Goal: Information Seeking & Learning: Find specific fact

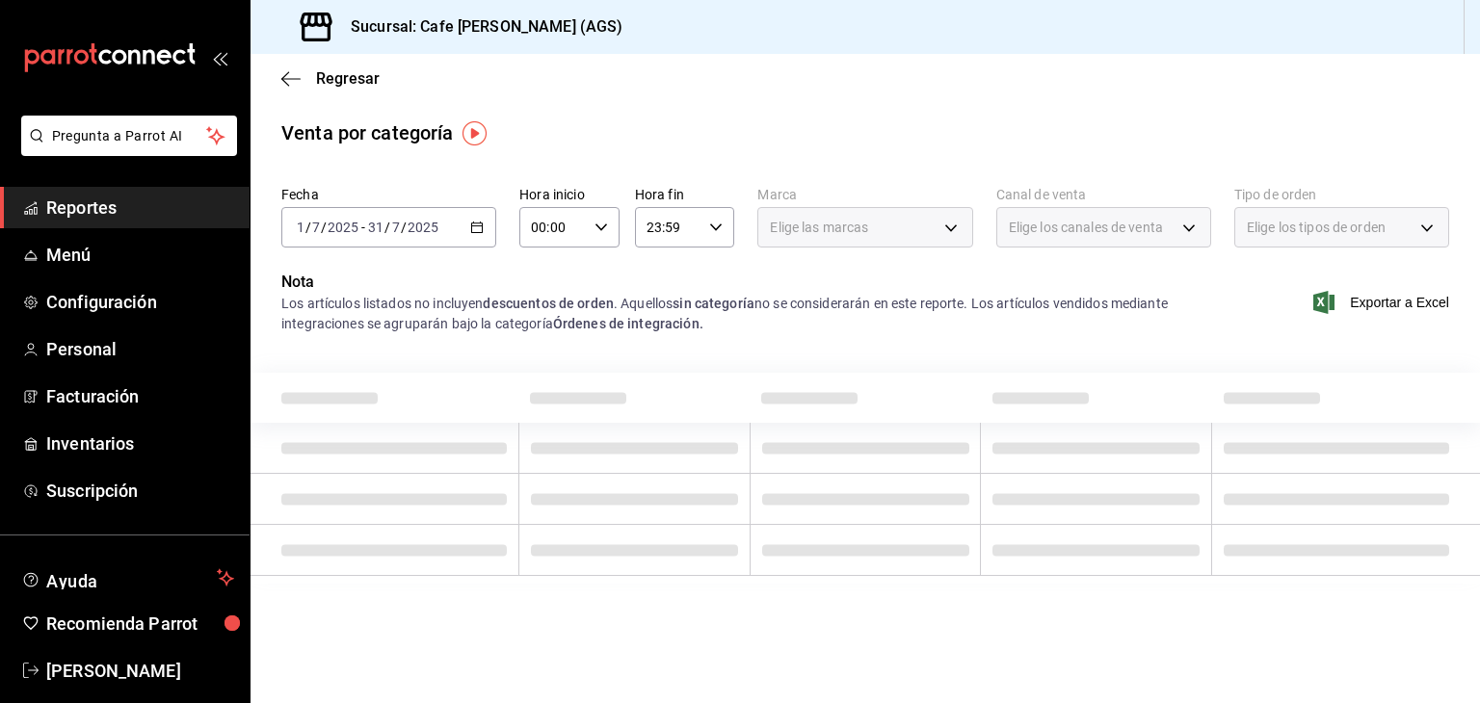
click at [145, 212] on span "Reportes" at bounding box center [140, 208] width 188 height 26
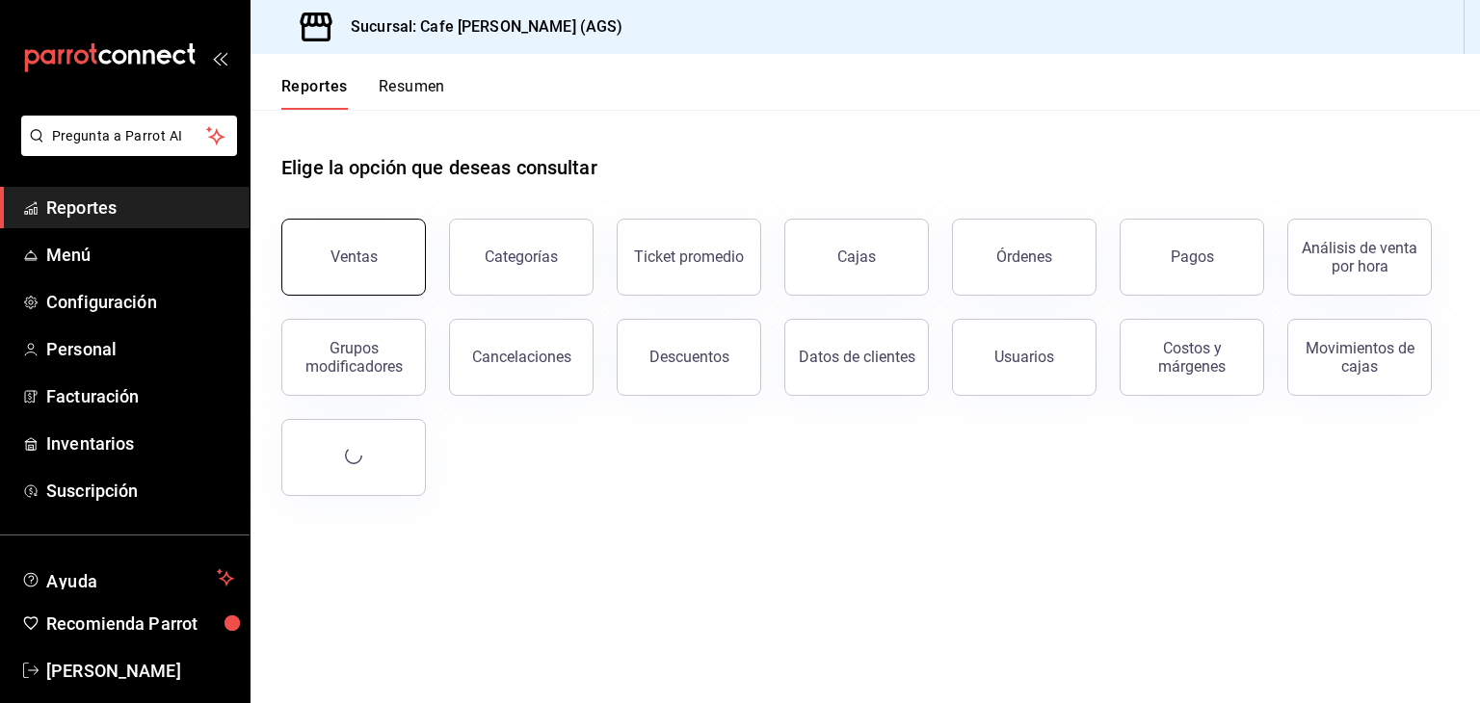
click at [332, 255] on div "Ventas" at bounding box center [353, 257] width 47 height 18
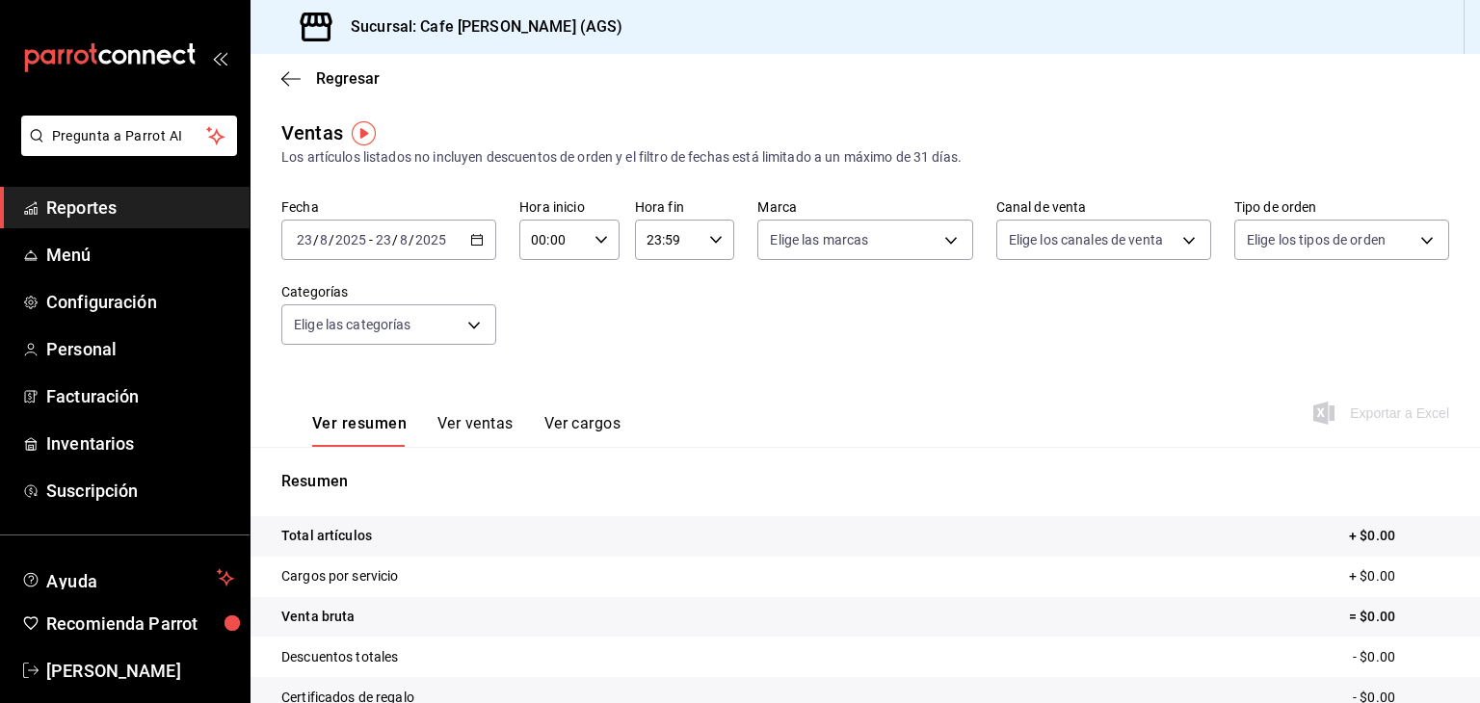
click at [448, 248] on div "[DATE] [DATE] - [DATE] [DATE]" at bounding box center [388, 240] width 215 height 40
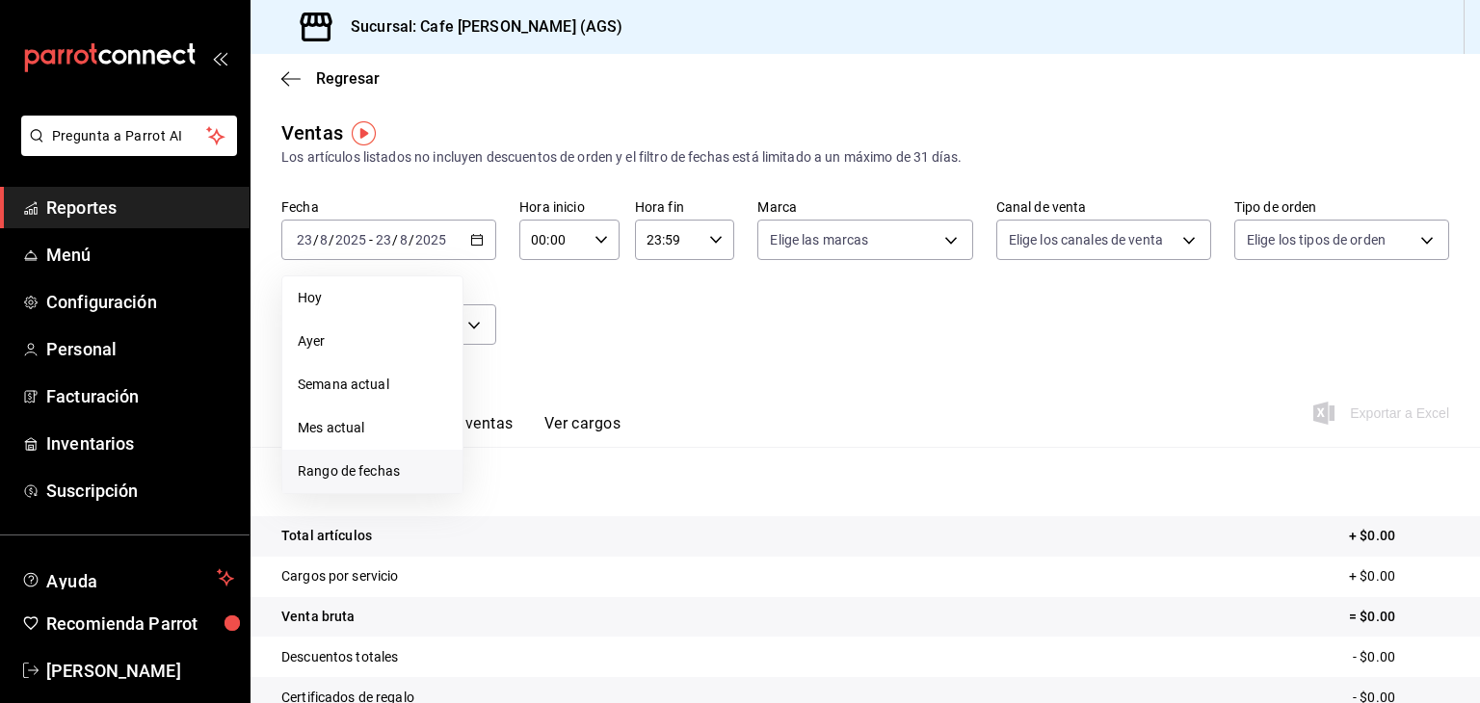
click at [413, 466] on span "Rango de fechas" at bounding box center [372, 471] width 149 height 20
click at [566, 291] on div "[DATE] lun mar mié jue vie sáb dom 28 29 30 31 1 2 3 4 5 6 7 8 9 10 11 12 13 14…" at bounding box center [605, 427] width 285 height 302
click at [571, 313] on span "agosto de 2025" at bounding box center [533, 309] width 94 height 15
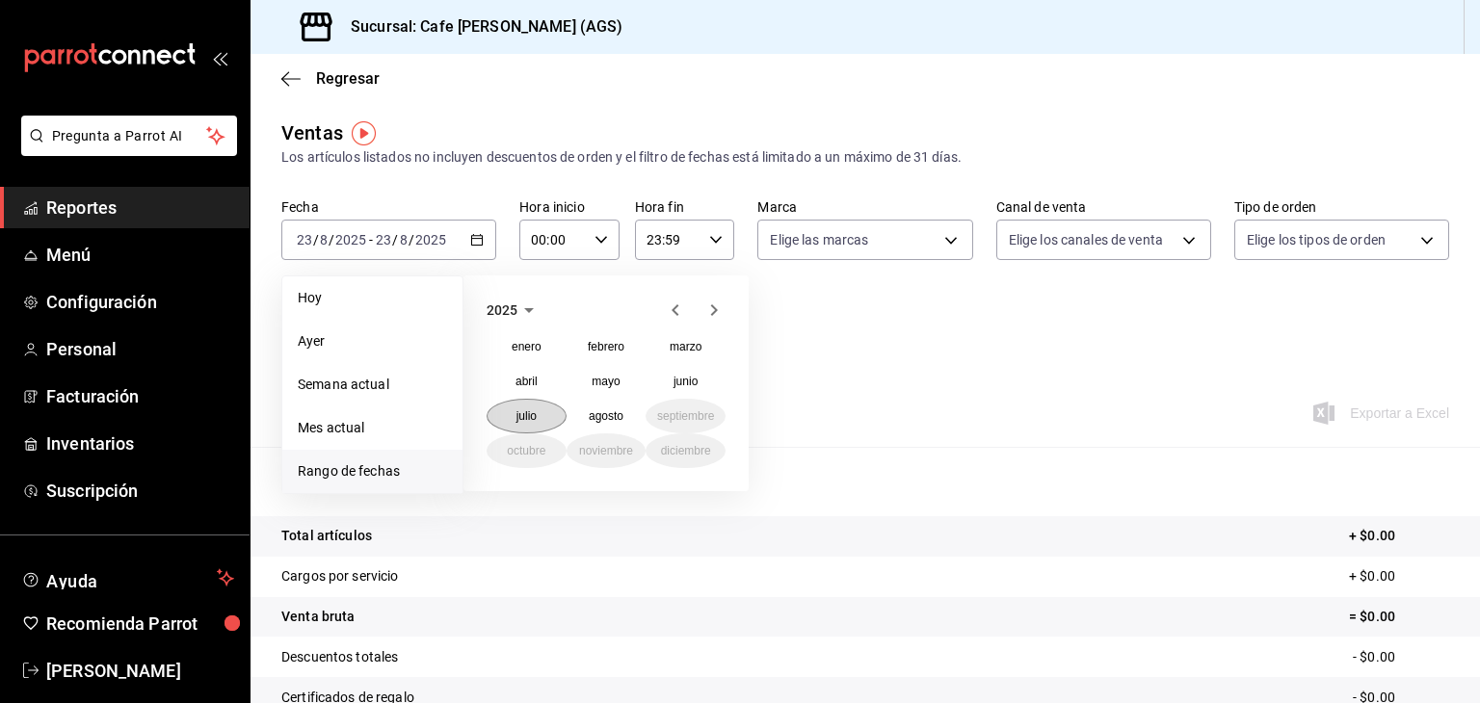
click at [539, 414] on button "julio" at bounding box center [526, 416] width 80 height 35
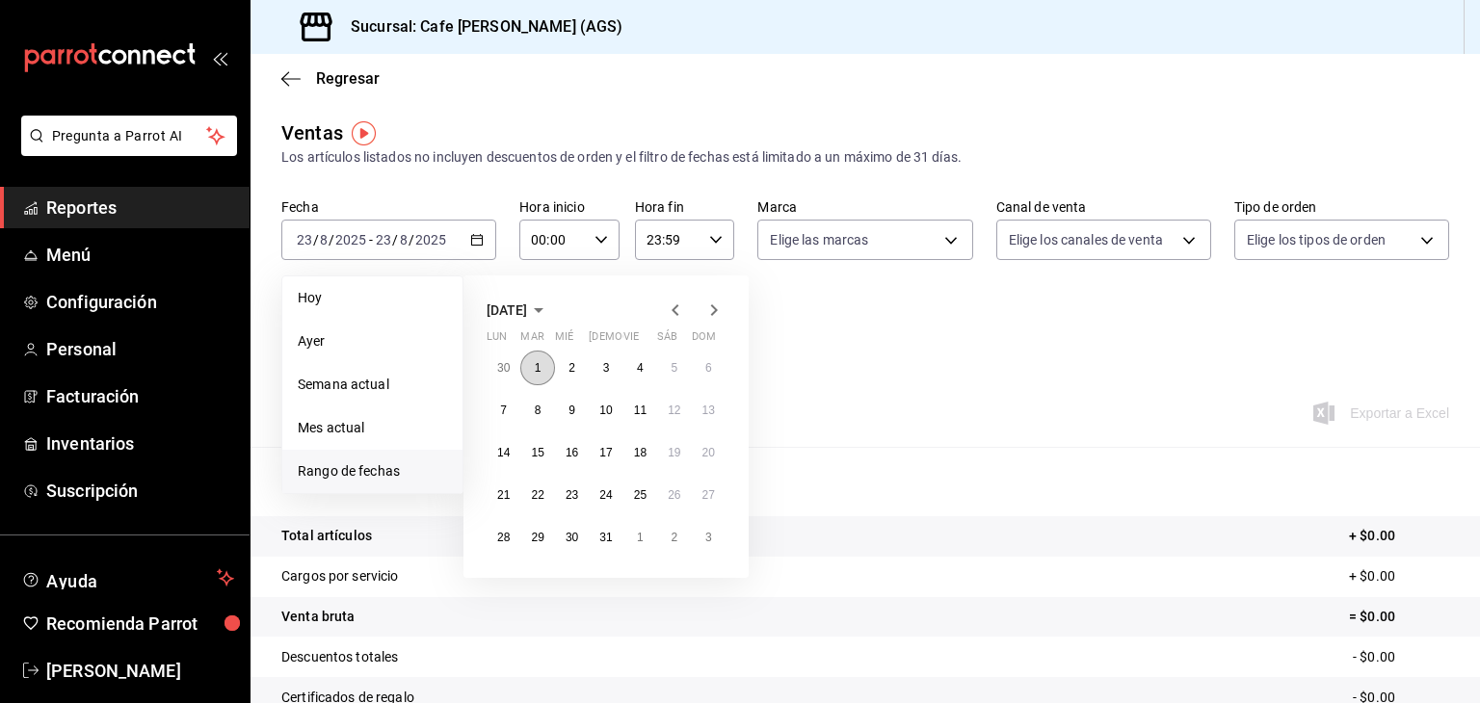
click at [534, 354] on button "1" at bounding box center [537, 368] width 34 height 35
click at [601, 531] on abbr "31" at bounding box center [605, 537] width 13 height 13
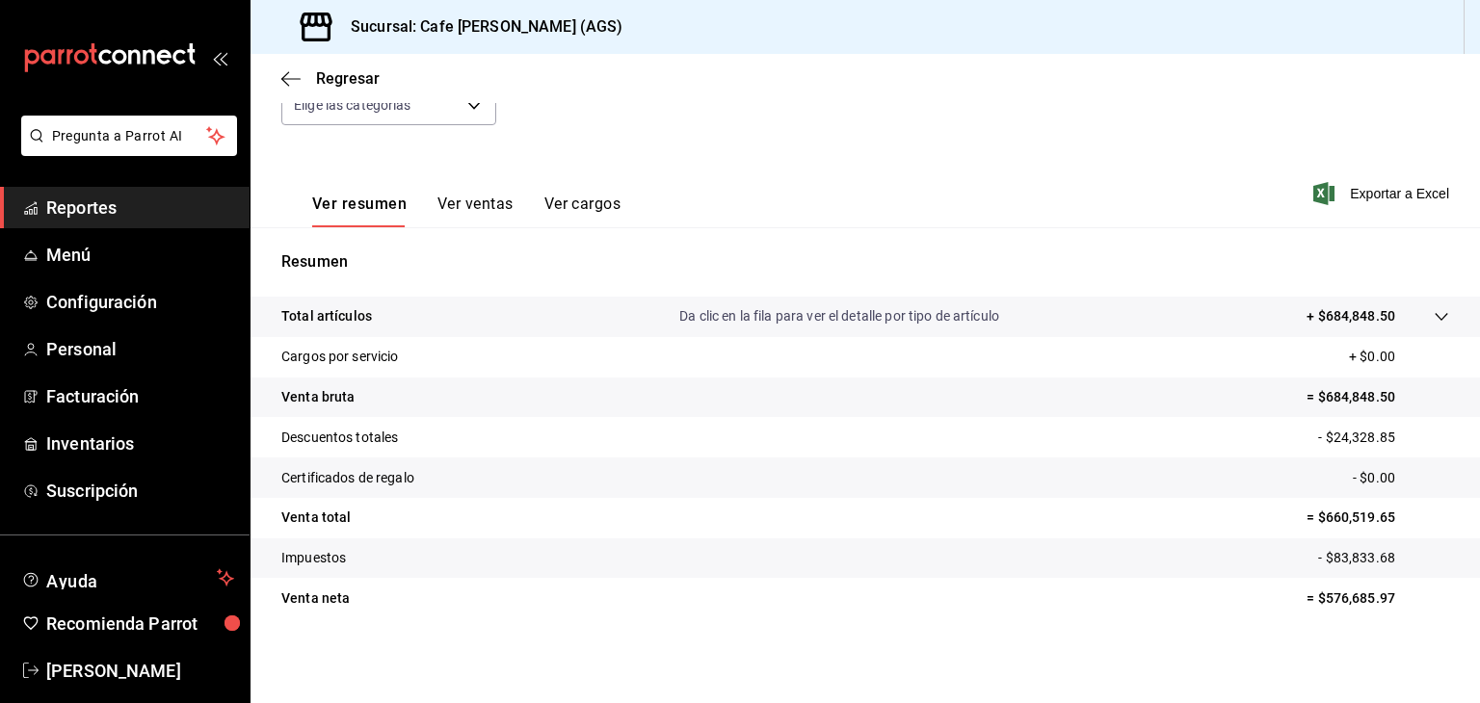
scroll to position [220, 0]
drag, startPoint x: 1301, startPoint y: 513, endPoint x: 1387, endPoint y: 517, distance: 86.8
click at [1387, 517] on p "= $660,519.65" at bounding box center [1377, 518] width 143 height 20
click at [1360, 434] on p "- $24,328.85" at bounding box center [1383, 438] width 131 height 20
drag, startPoint x: 1291, startPoint y: 518, endPoint x: 1391, endPoint y: 516, distance: 100.2
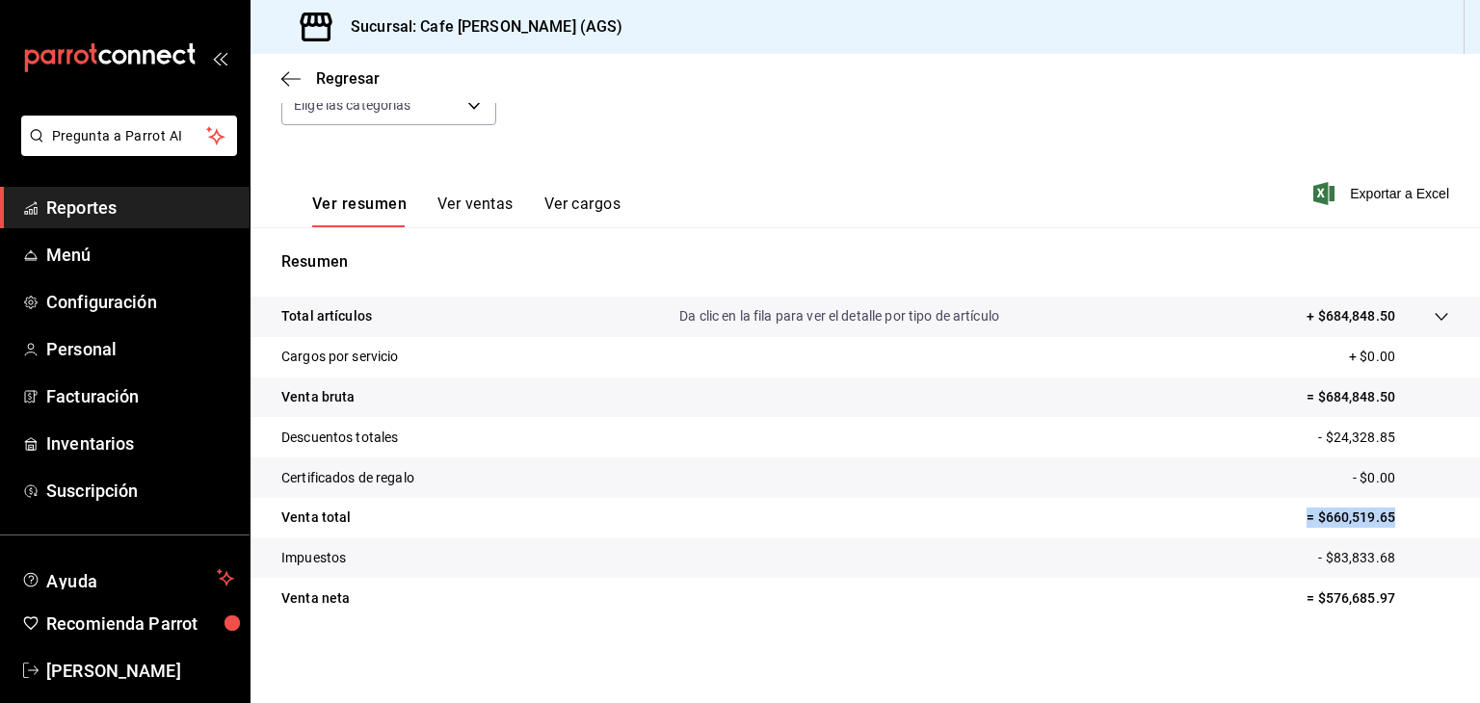
click at [1391, 516] on p "= $660,519.65" at bounding box center [1377, 518] width 143 height 20
drag, startPoint x: 1301, startPoint y: 401, endPoint x: 1380, endPoint y: 403, distance: 79.0
click at [1380, 403] on p "= $684,848.50" at bounding box center [1377, 397] width 143 height 20
copy p "$684,848.50"
drag, startPoint x: 1384, startPoint y: 598, endPoint x: 1310, endPoint y: 603, distance: 74.3
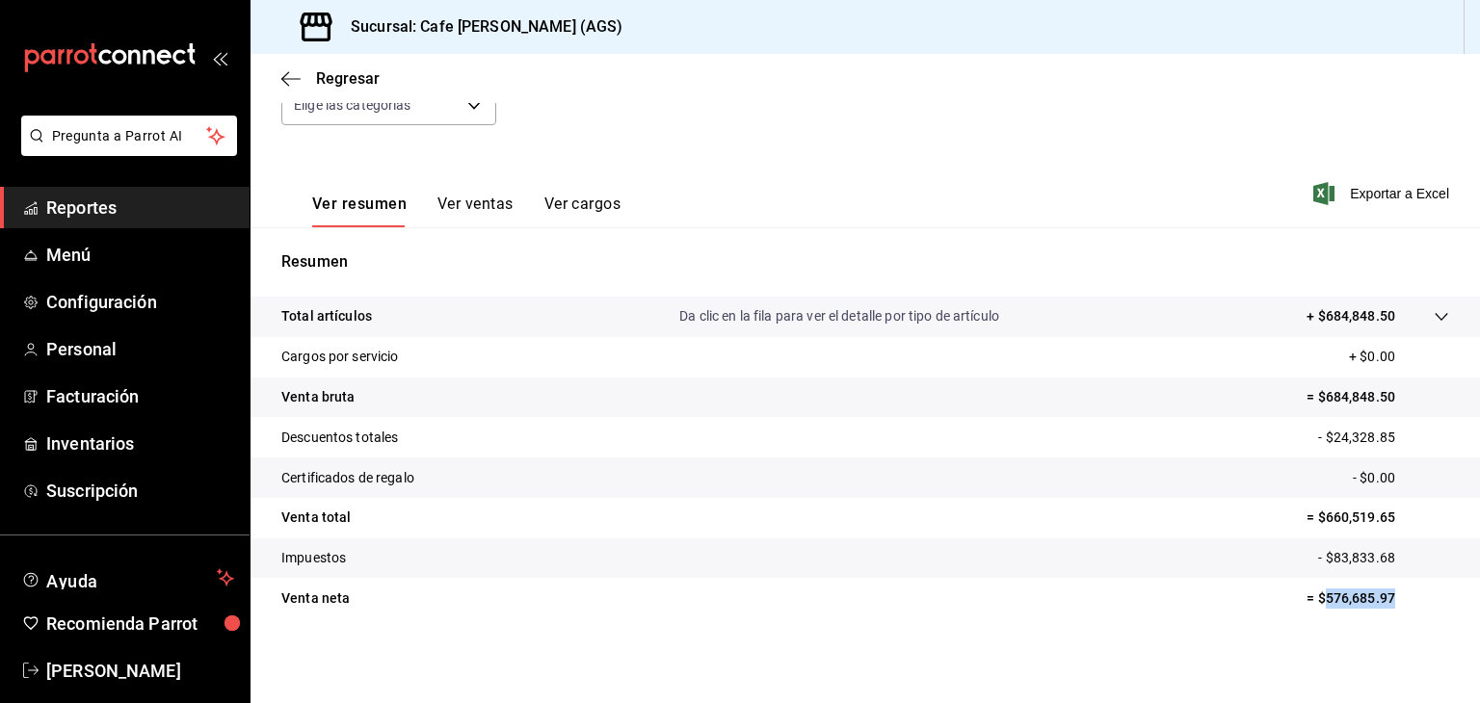
click at [1310, 603] on p "= $576,685.97" at bounding box center [1377, 599] width 143 height 20
copy p "576,685.97"
